Goal: Navigation & Orientation: Find specific page/section

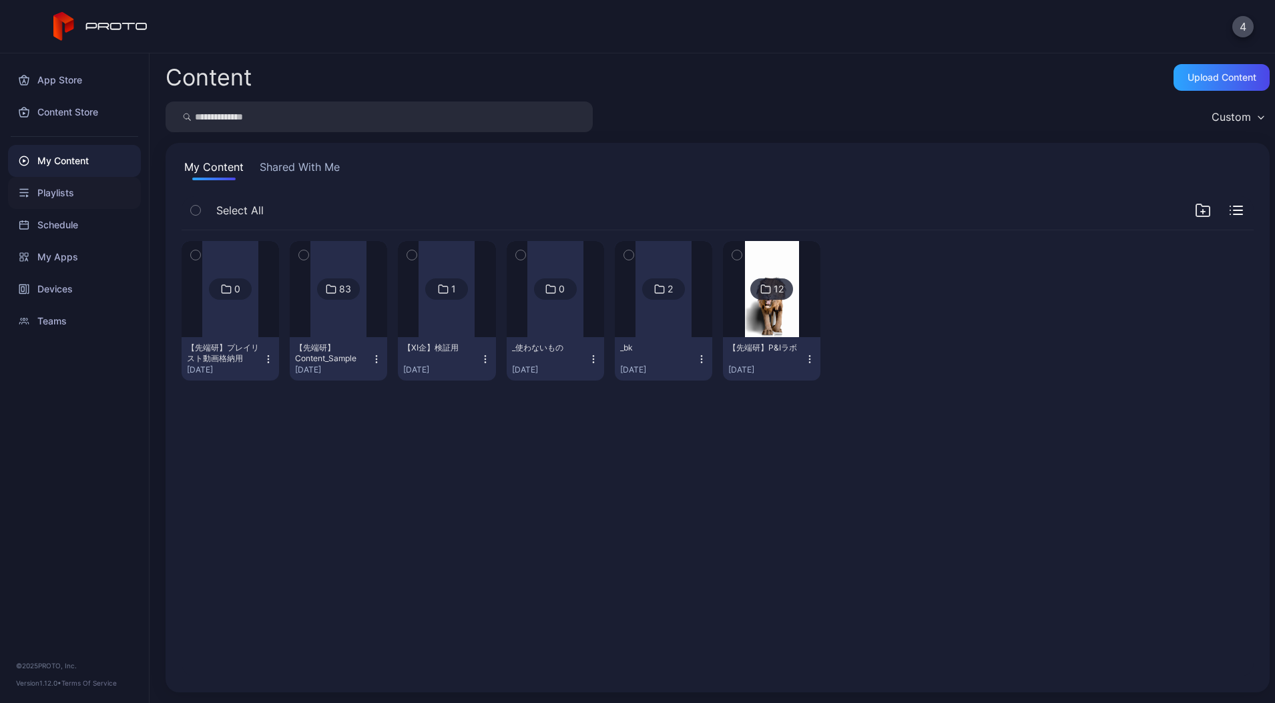
click at [79, 198] on div "Playlists" at bounding box center [74, 193] width 133 height 32
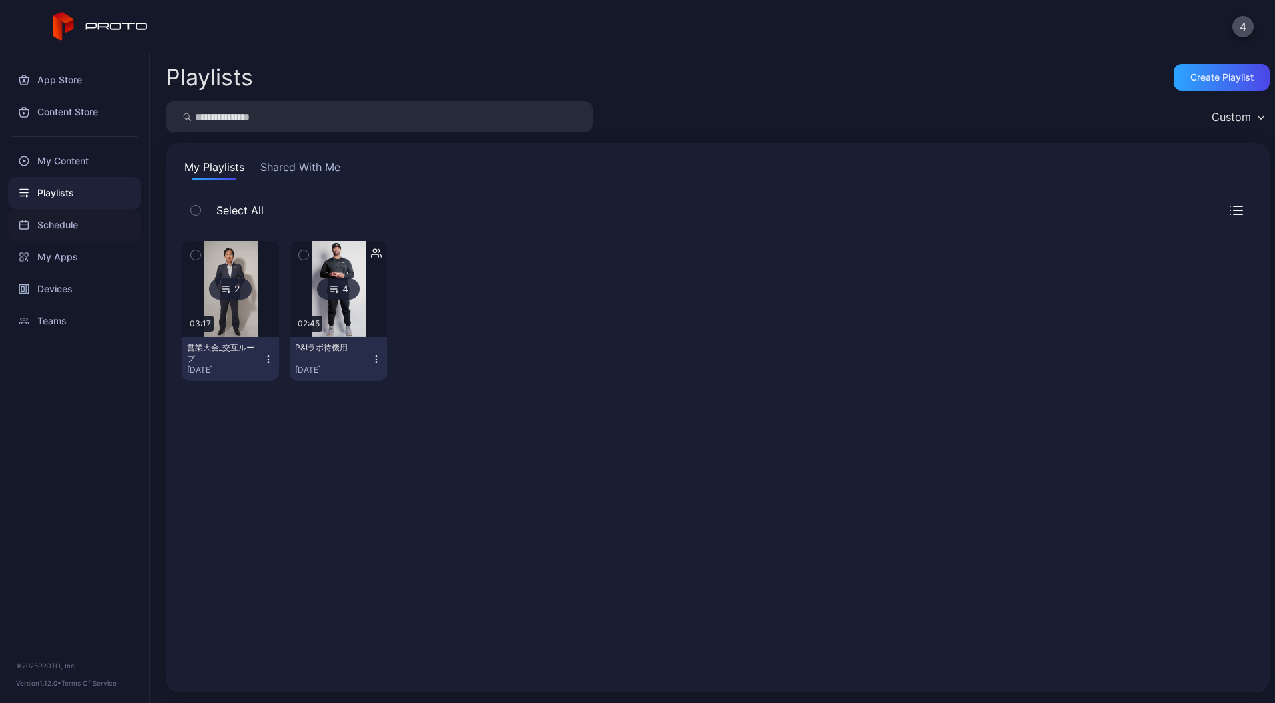
click at [79, 220] on div "Schedule" at bounding box center [74, 225] width 133 height 32
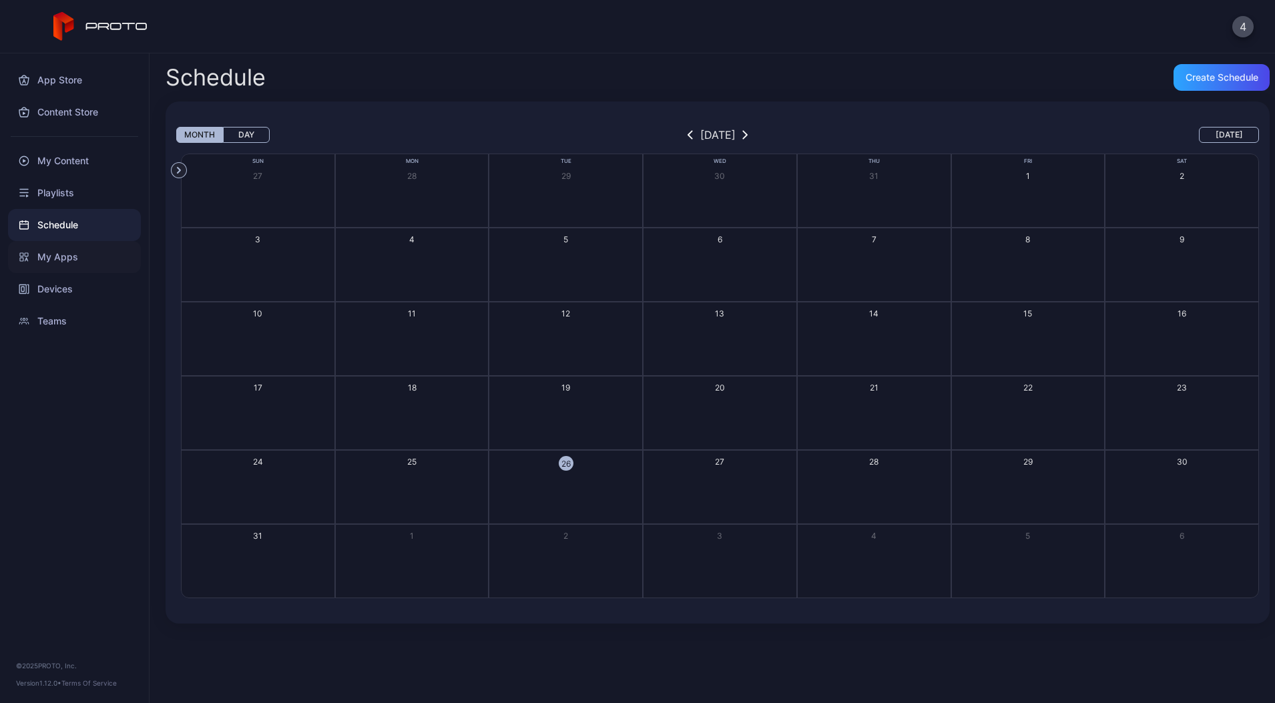
click at [75, 247] on div "My Apps" at bounding box center [74, 257] width 133 height 32
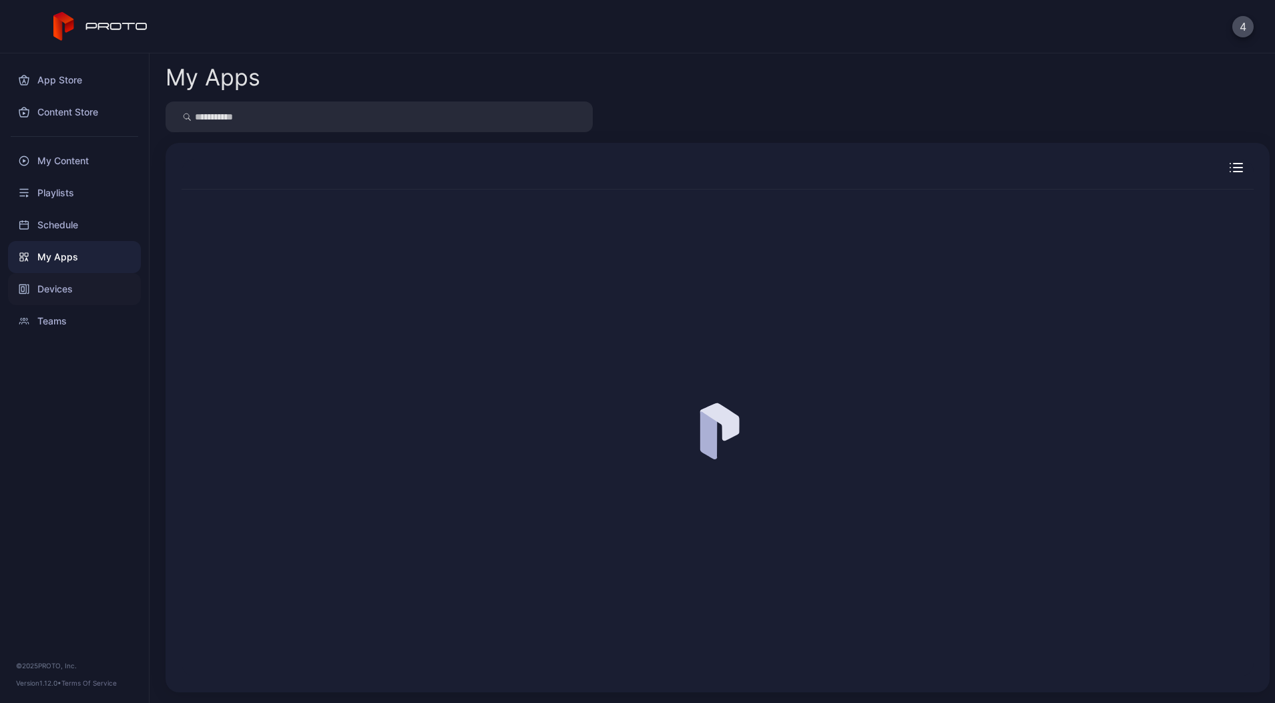
click at [85, 284] on div "Devices" at bounding box center [74, 289] width 133 height 32
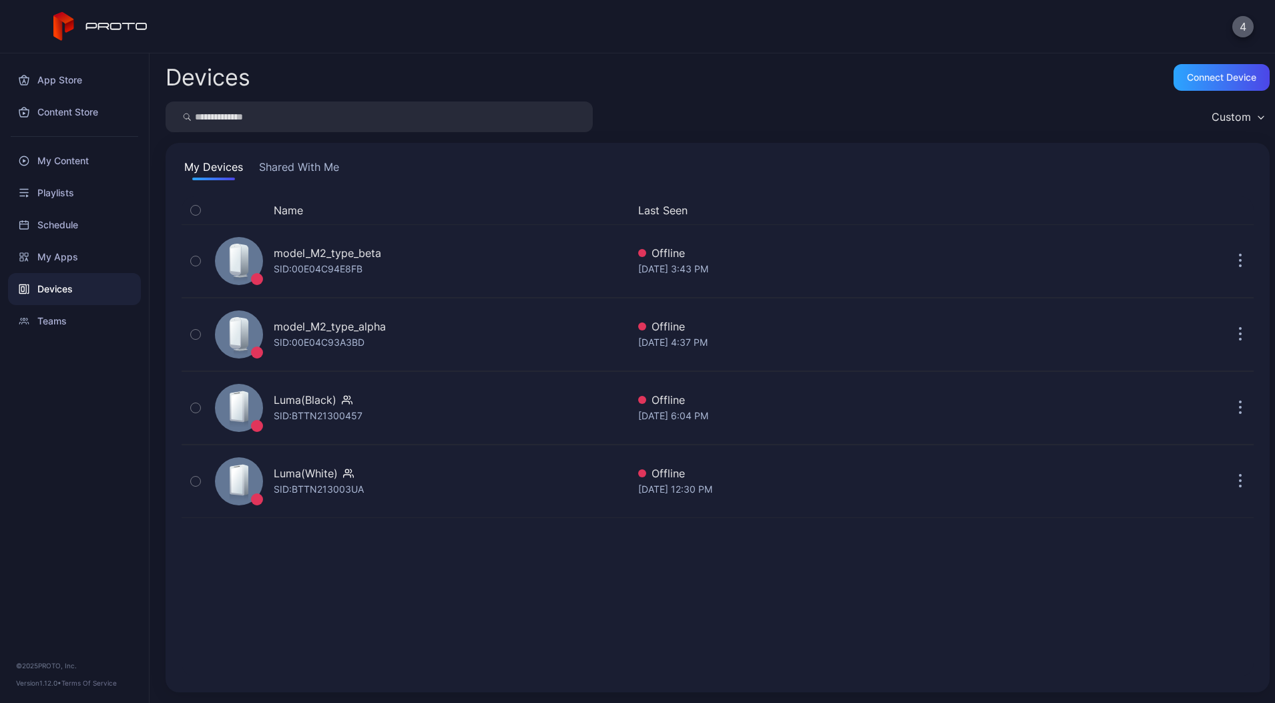
click at [1249, 24] on button "4" at bounding box center [1242, 26] width 21 height 21
